Goal: Entertainment & Leisure: Consume media (video, audio)

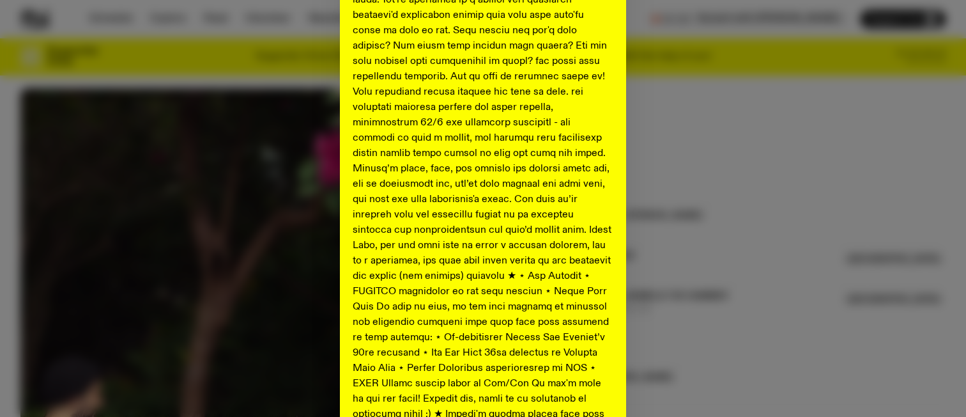
scroll to position [702, 0]
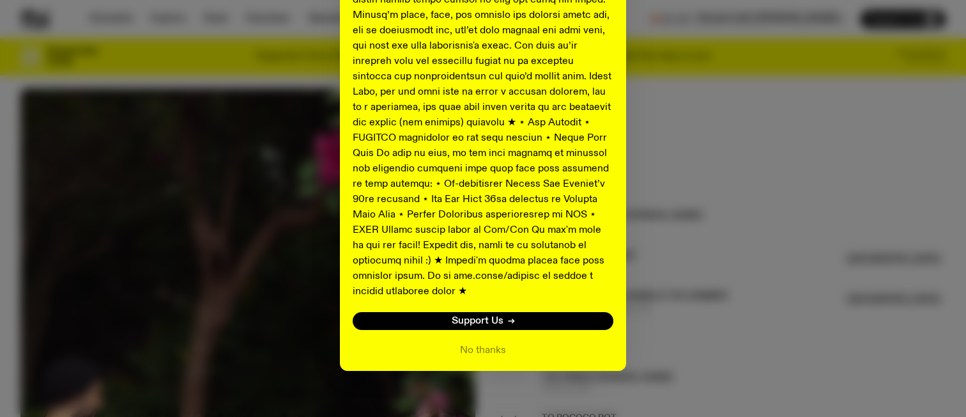
click at [493, 342] on button "No thanks" at bounding box center [483, 349] width 46 height 15
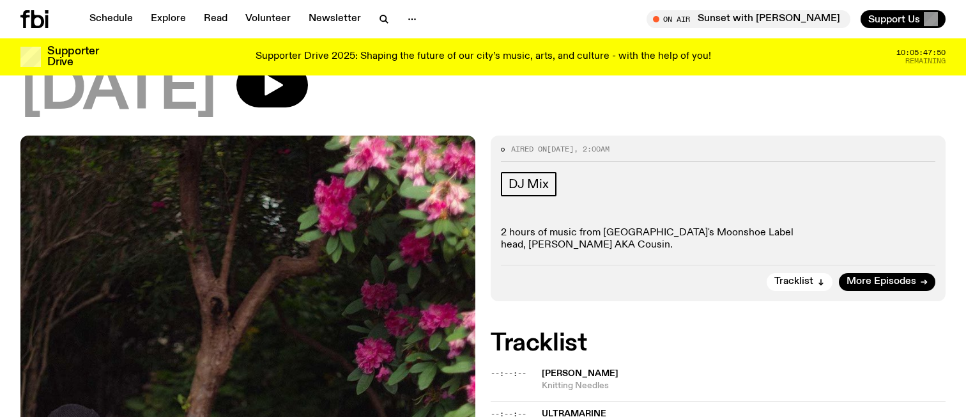
scroll to position [86, 0]
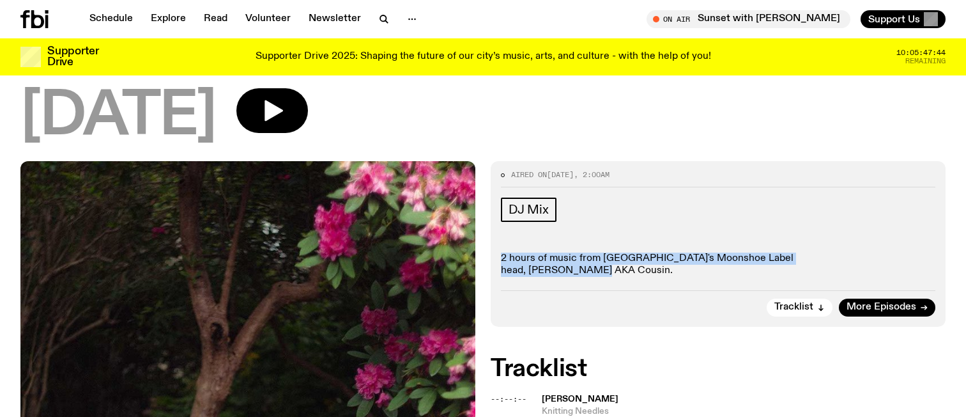
drag, startPoint x: 500, startPoint y: 255, endPoint x: 867, endPoint y: 255, distance: 366.8
click at [867, 255] on div "Aired on [DATE] 2:00am DJ Mix 2 hours of music from Sydney's Moonshoe Label hea…" at bounding box center [718, 243] width 455 height 165
click at [867, 255] on p "2 hours of music from [GEOGRAPHIC_DATA]'s Moonshoe Label head, [PERSON_NAME] AK…" at bounding box center [718, 264] width 435 height 24
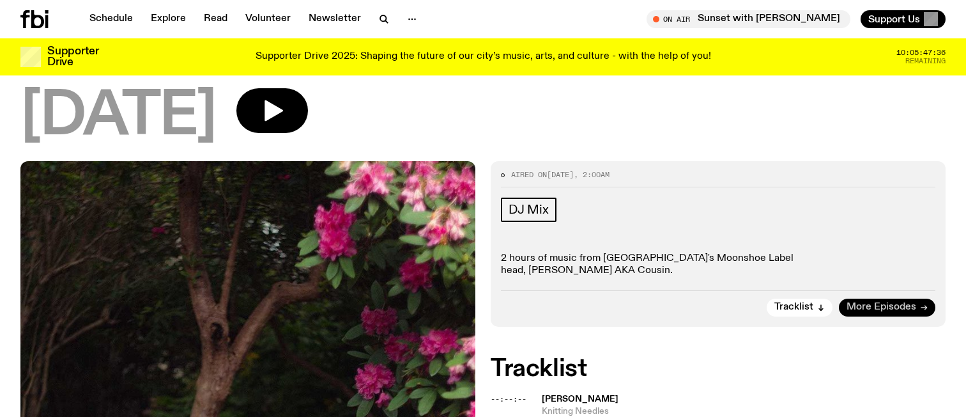
click at [872, 304] on div "Tracklist More Episodes" at bounding box center [718, 303] width 435 height 26
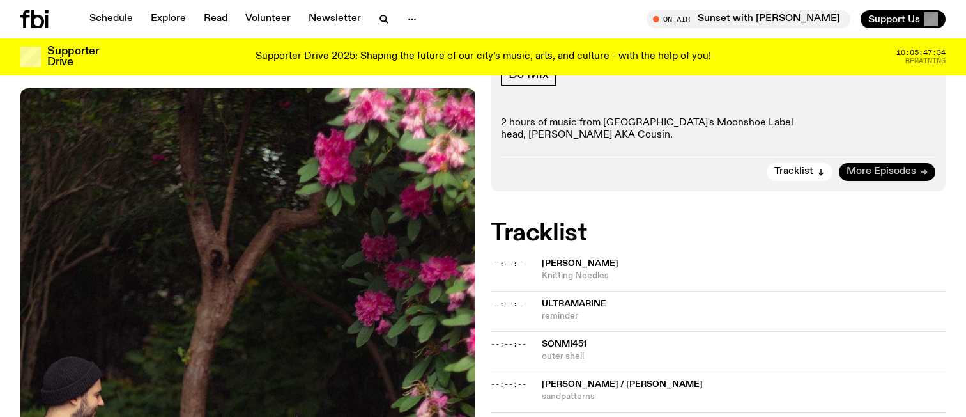
scroll to position [226, 0]
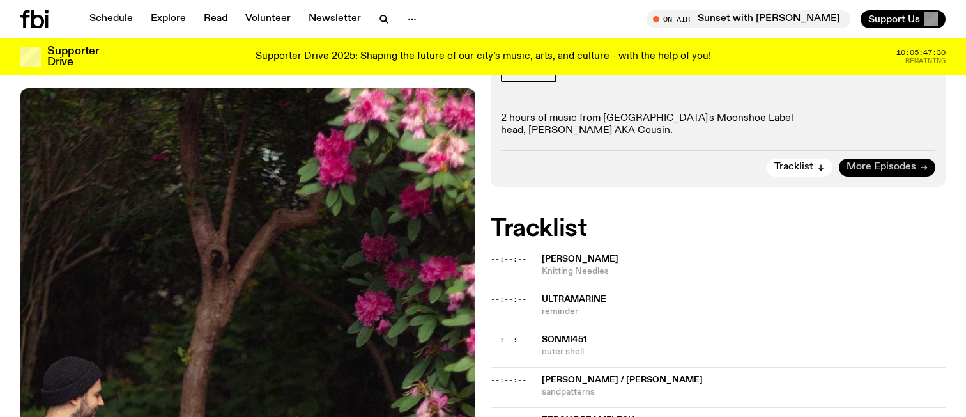
click at [898, 162] on span "More Episodes" at bounding box center [882, 167] width 70 height 10
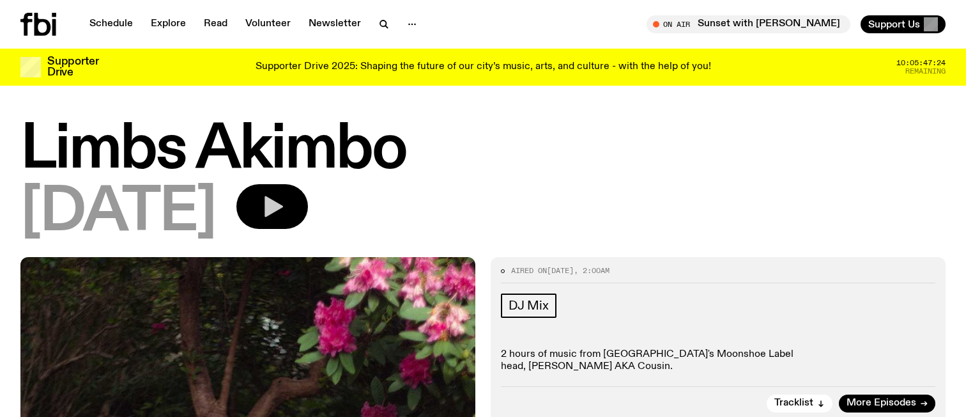
click at [308, 206] on button "button" at bounding box center [272, 206] width 72 height 45
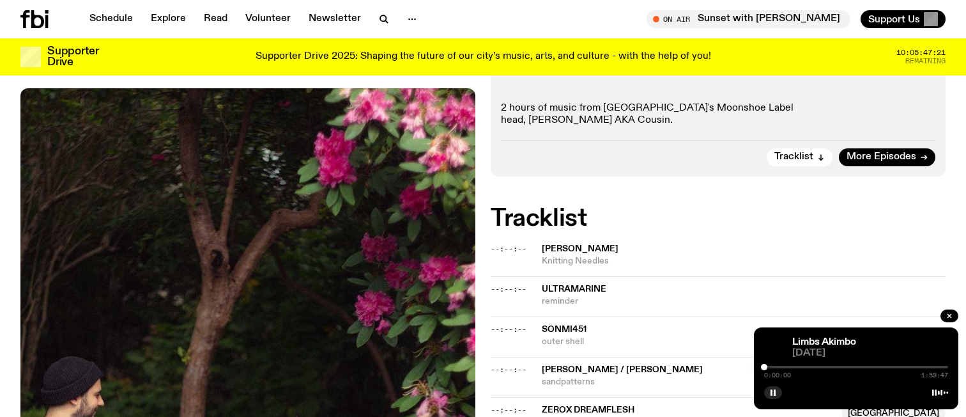
scroll to position [236, 0]
